Goal: Check status: Check status

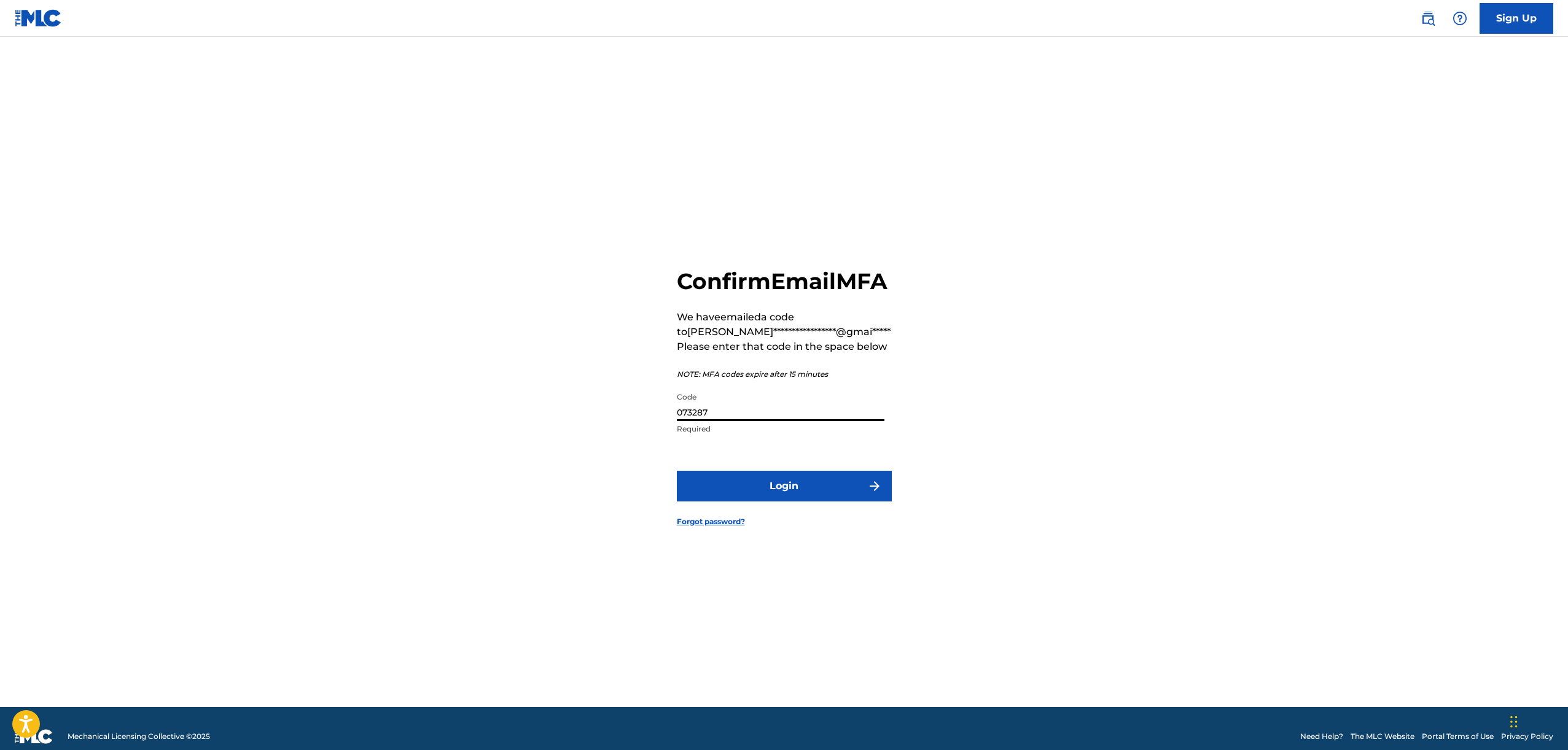
type input "073287"
click at [677, 471] on button "Login" at bounding box center [784, 486] width 215 height 31
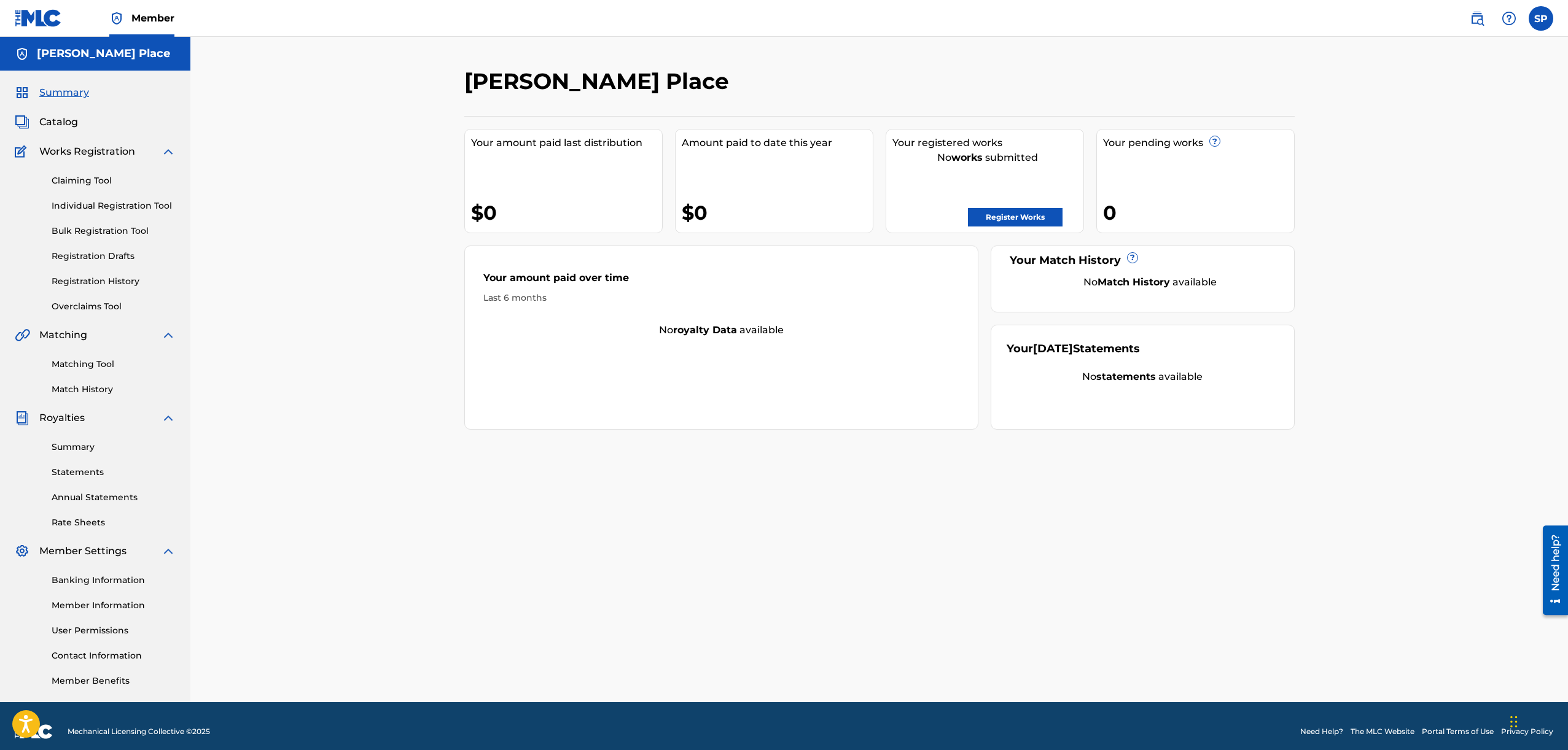
click at [85, 286] on link "Registration History" at bounding box center [114, 281] width 124 height 13
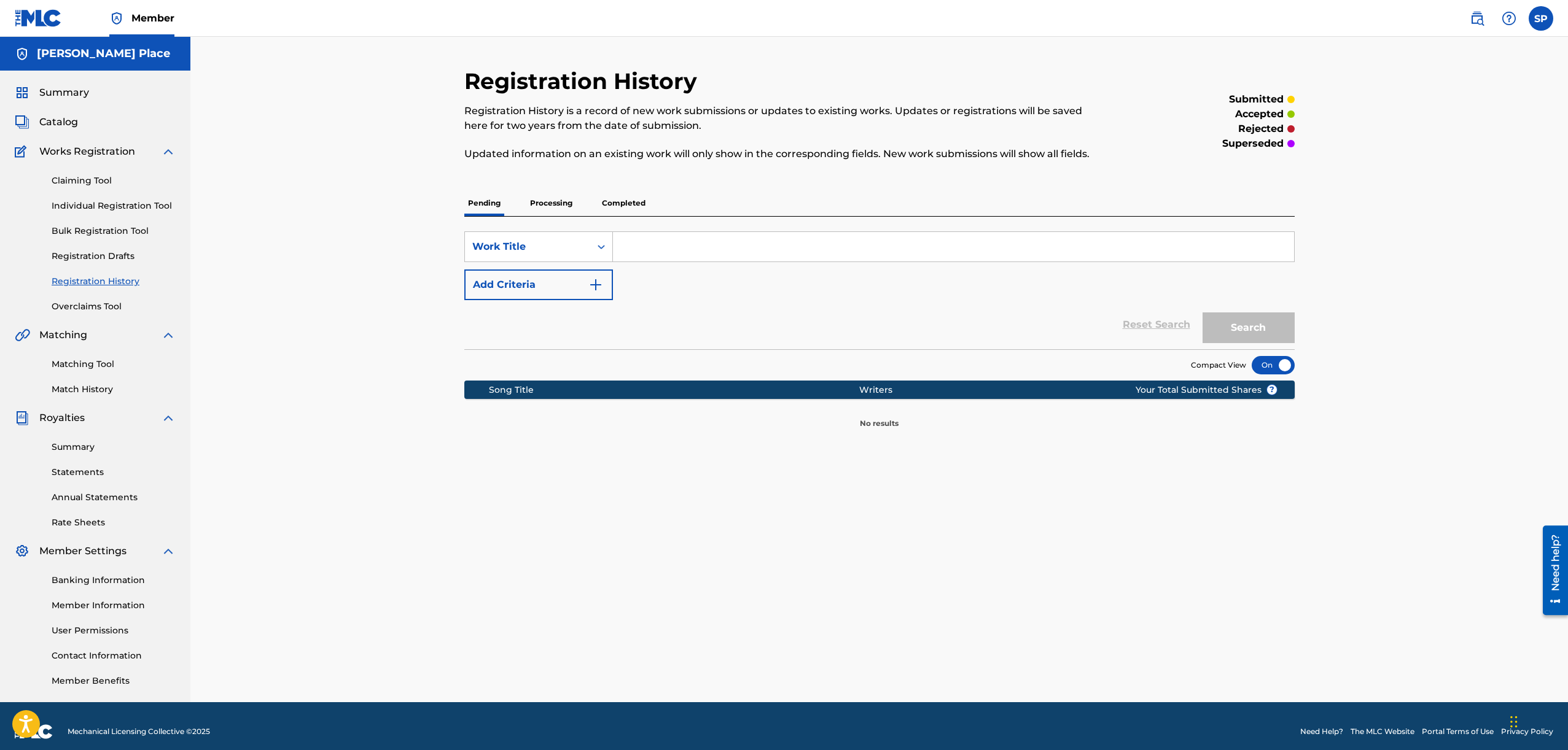
click at [79, 270] on div "Claiming Tool Individual Registration Tool Bulk Registration Tool Registration …" at bounding box center [95, 236] width 161 height 154
click at [82, 258] on link "Registration Drafts" at bounding box center [114, 256] width 124 height 13
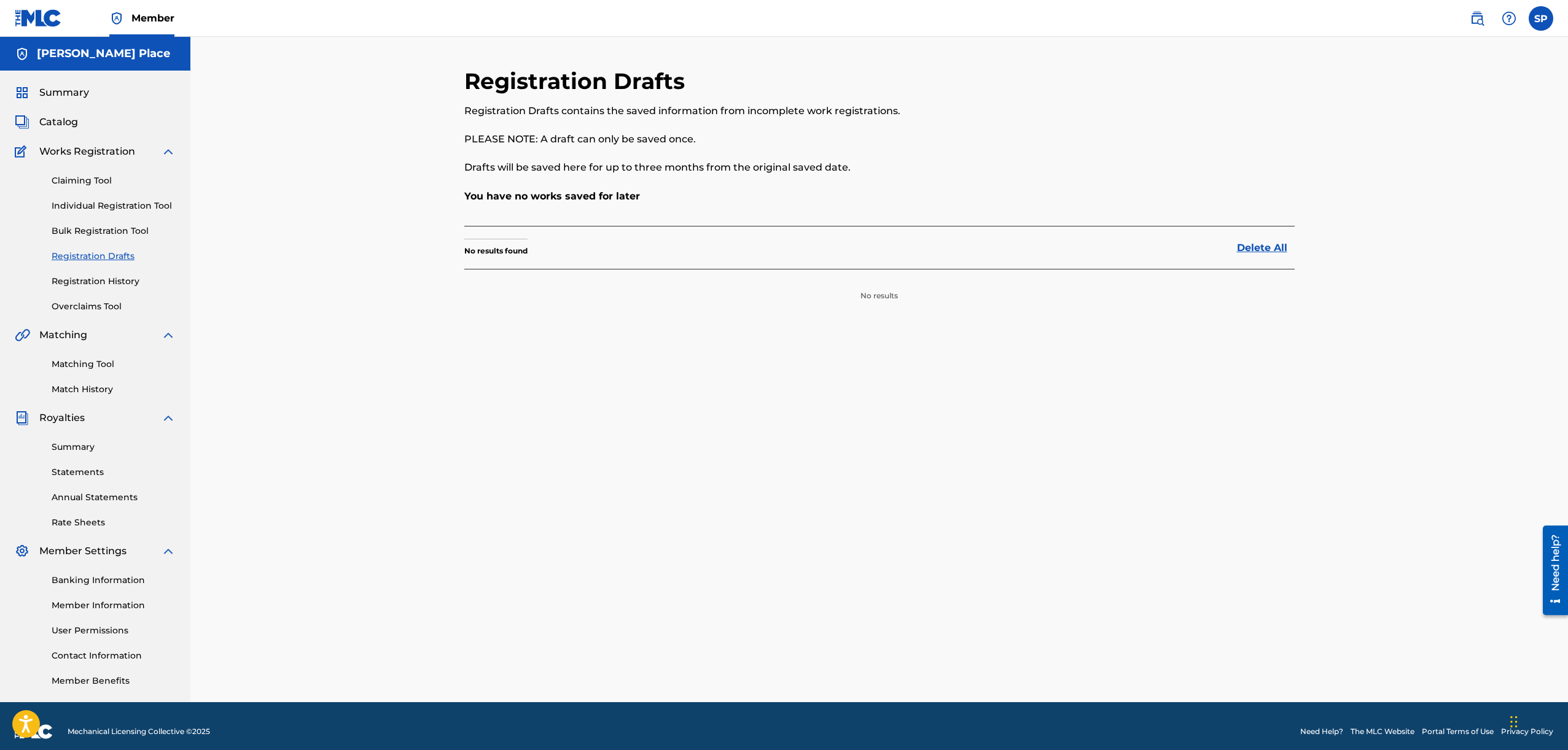
click at [80, 285] on link "Registration History" at bounding box center [114, 281] width 124 height 13
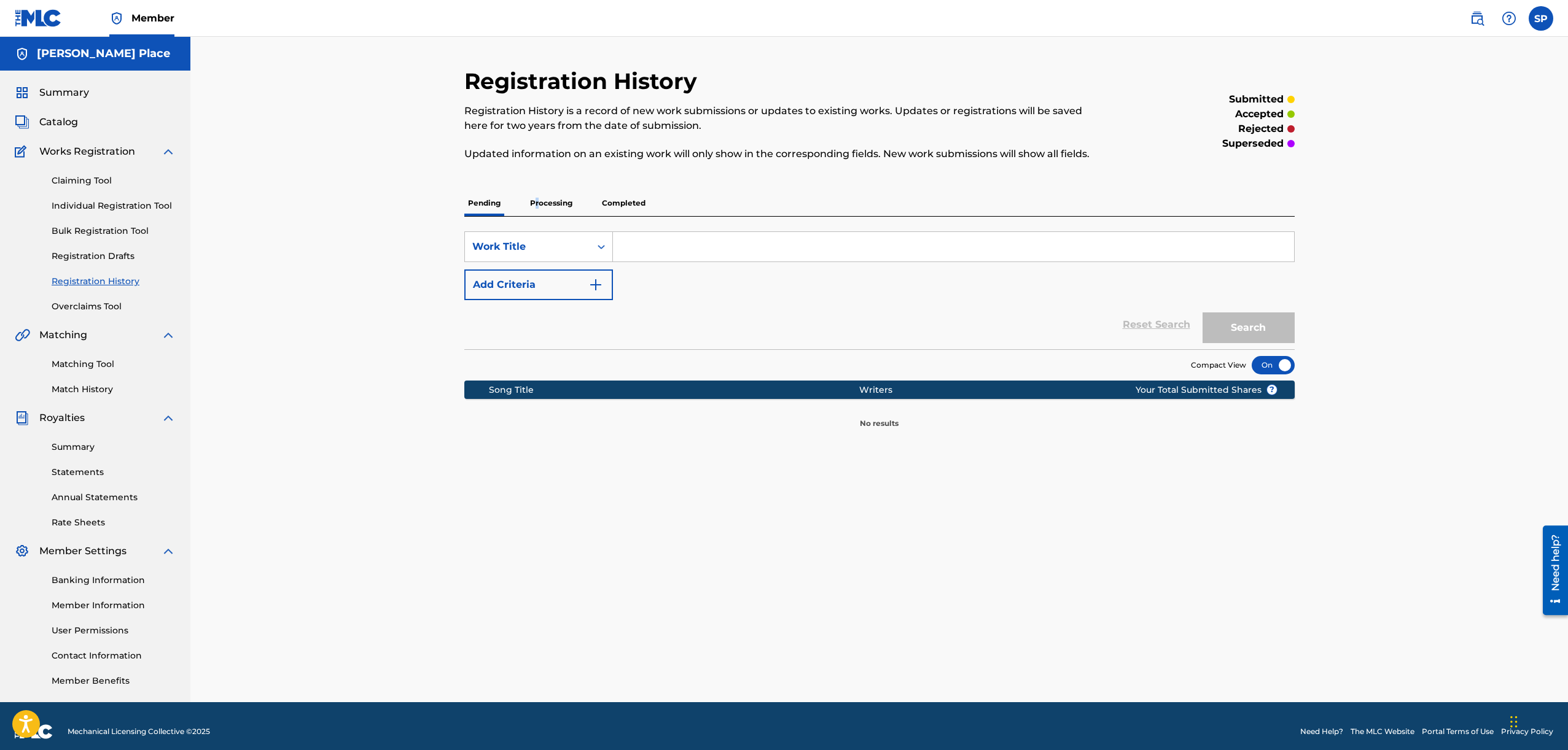
drag, startPoint x: 534, startPoint y: 209, endPoint x: 528, endPoint y: 215, distance: 8.5
click at [531, 212] on p "Processing" at bounding box center [551, 202] width 50 height 25
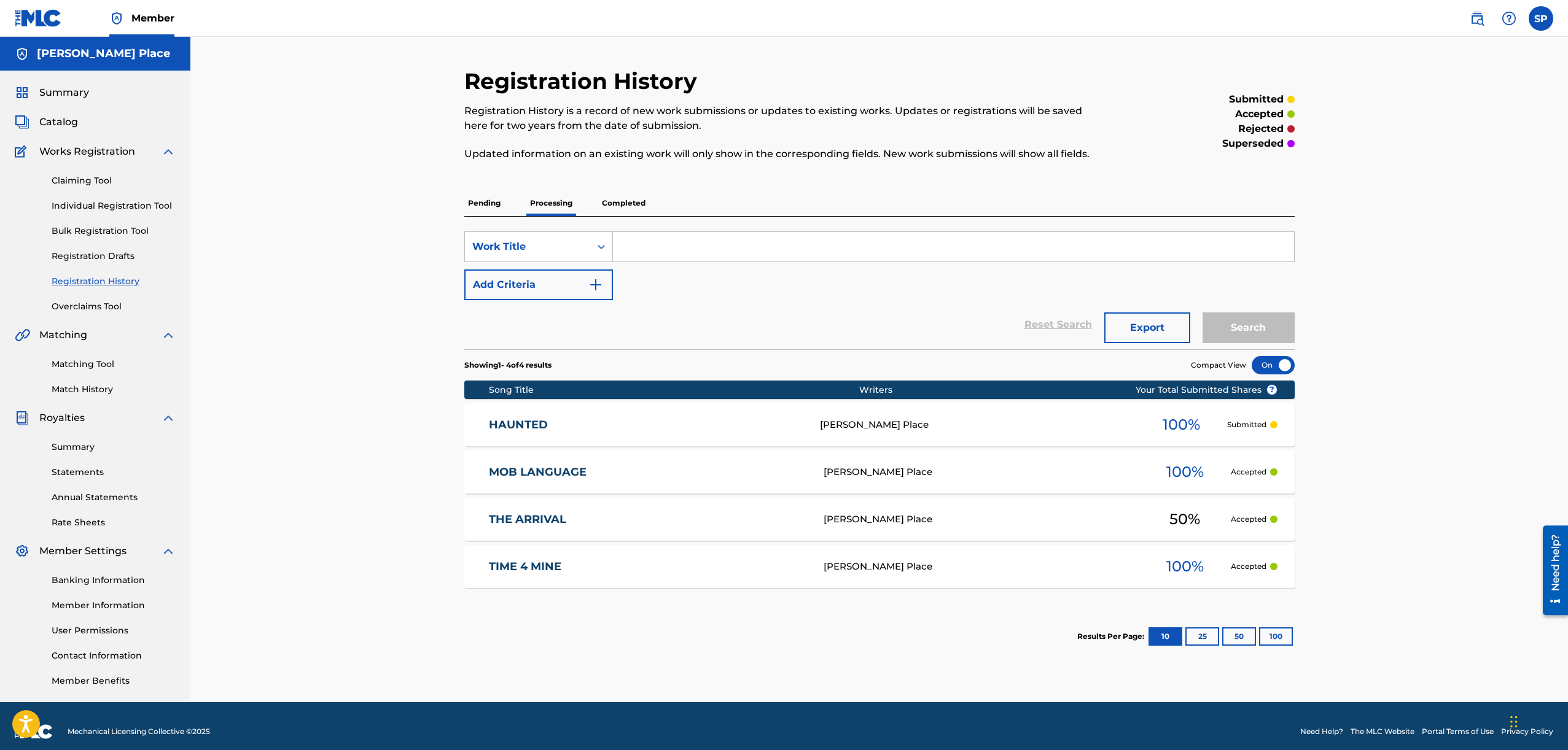
click at [1269, 476] on div "Accepted" at bounding box center [1254, 472] width 46 height 11
click at [1370, 351] on div "Registration History Registration History is a record of new work submissions o…" at bounding box center [878, 369] width 1377 height 665
click at [95, 572] on div "Banking Information Member Information User Permissions Contact Information Mem…" at bounding box center [95, 622] width 161 height 129
click at [94, 580] on link "Banking Information" at bounding box center [114, 580] width 124 height 13
